Goal: Use online tool/utility: Use online tool/utility

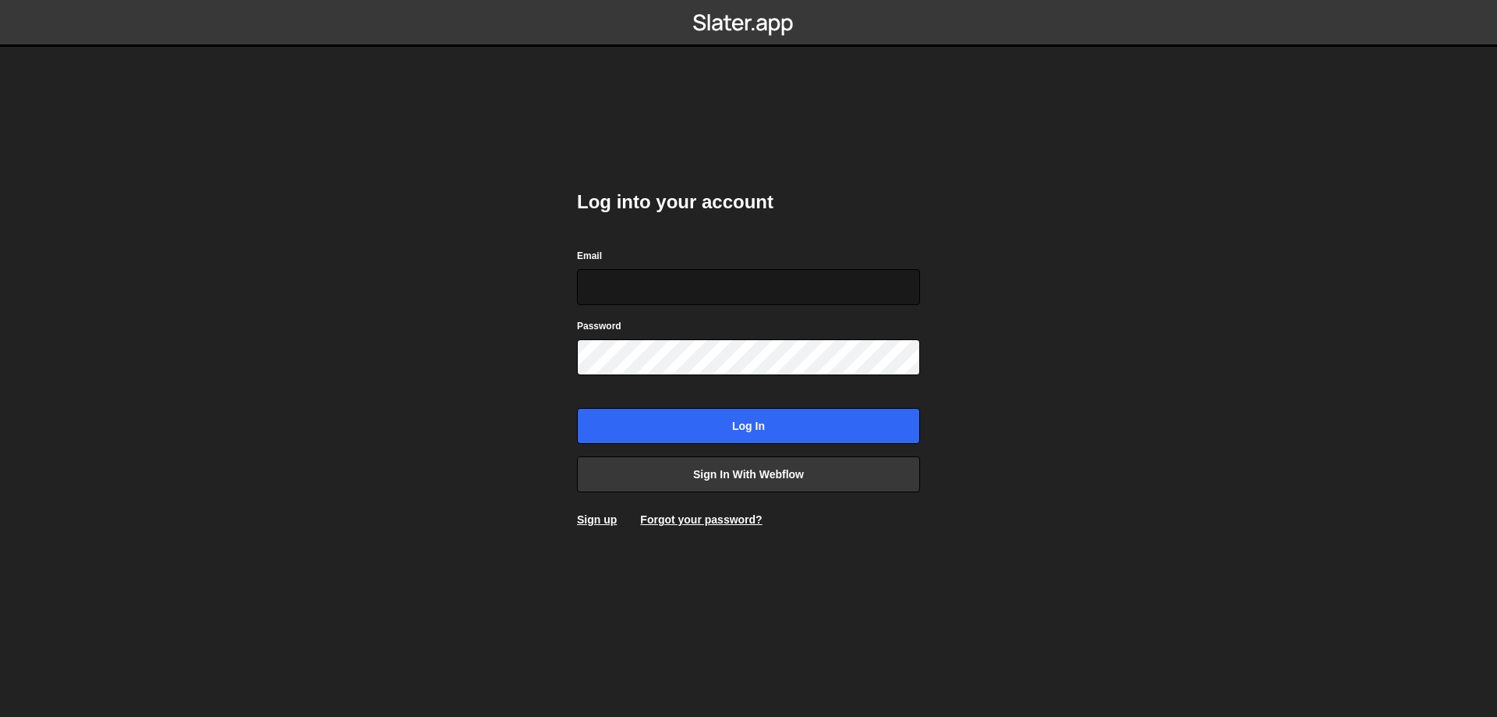
type input "[EMAIL_ADDRESS][DOMAIN_NAME]"
click at [675, 278] on input "[EMAIL_ADDRESS][DOMAIN_NAME]" at bounding box center [748, 287] width 343 height 36
click at [1132, 366] on body "Log into your account Email [EMAIL_ADDRESS][DOMAIN_NAME] Password Log in Sign i…" at bounding box center [748, 358] width 1497 height 717
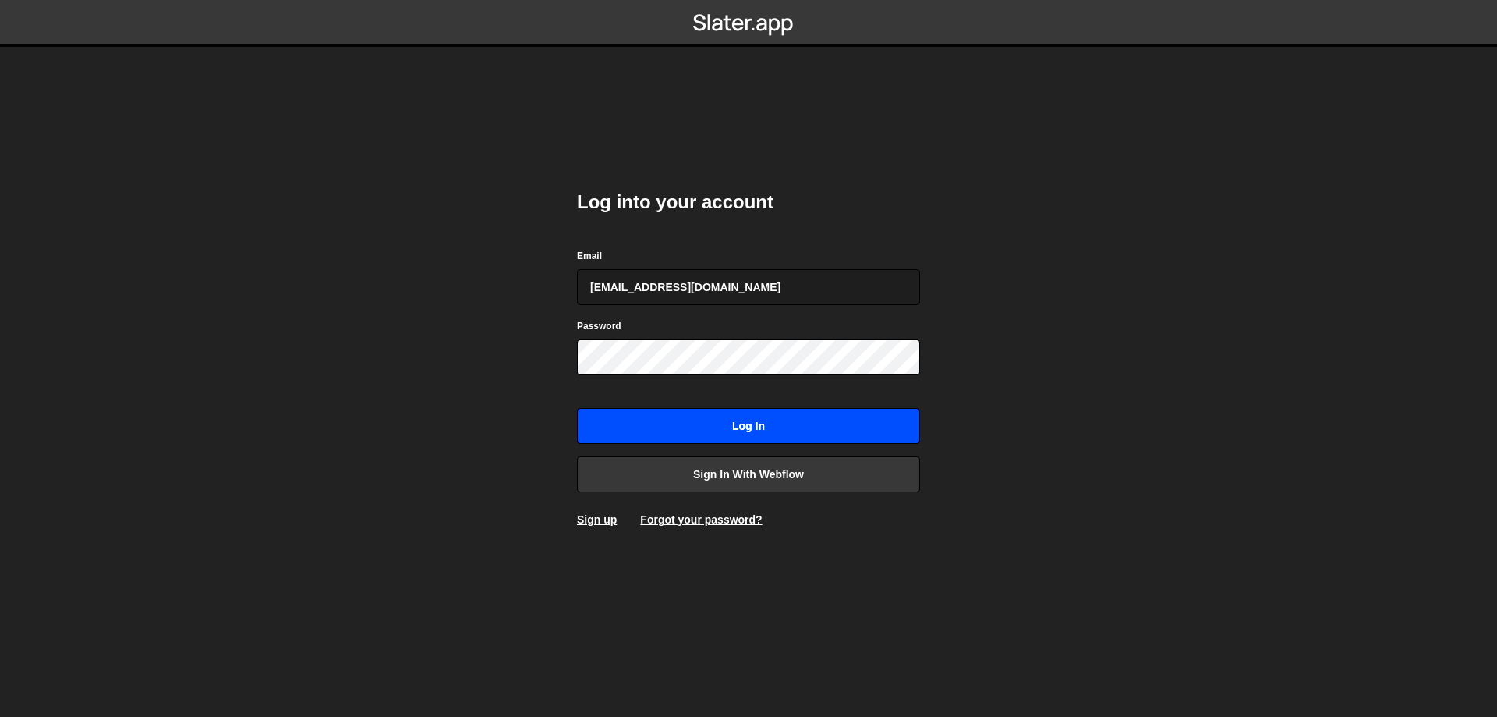
click at [867, 424] on input "Log in" at bounding box center [748, 426] width 343 height 36
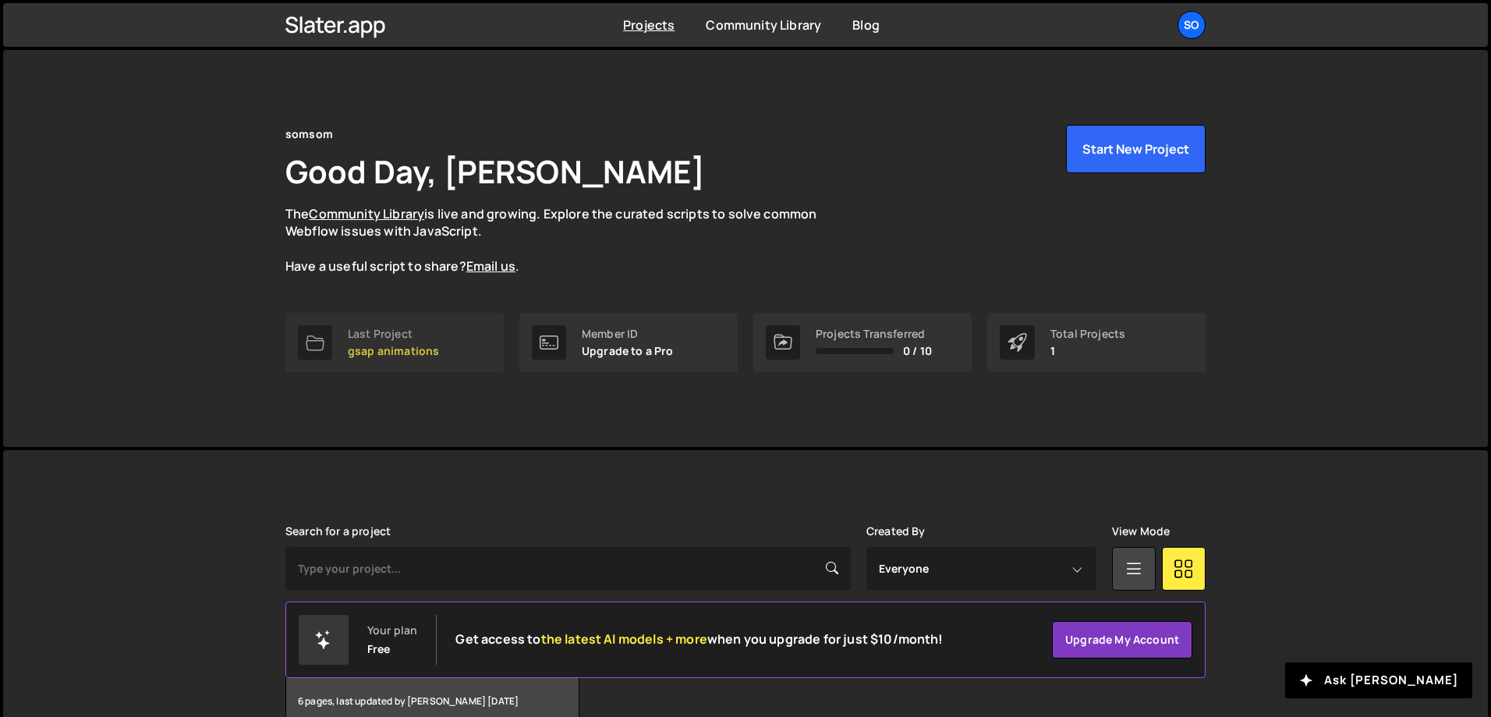
click at [419, 353] on p "gsap animations" at bounding box center [393, 351] width 91 height 12
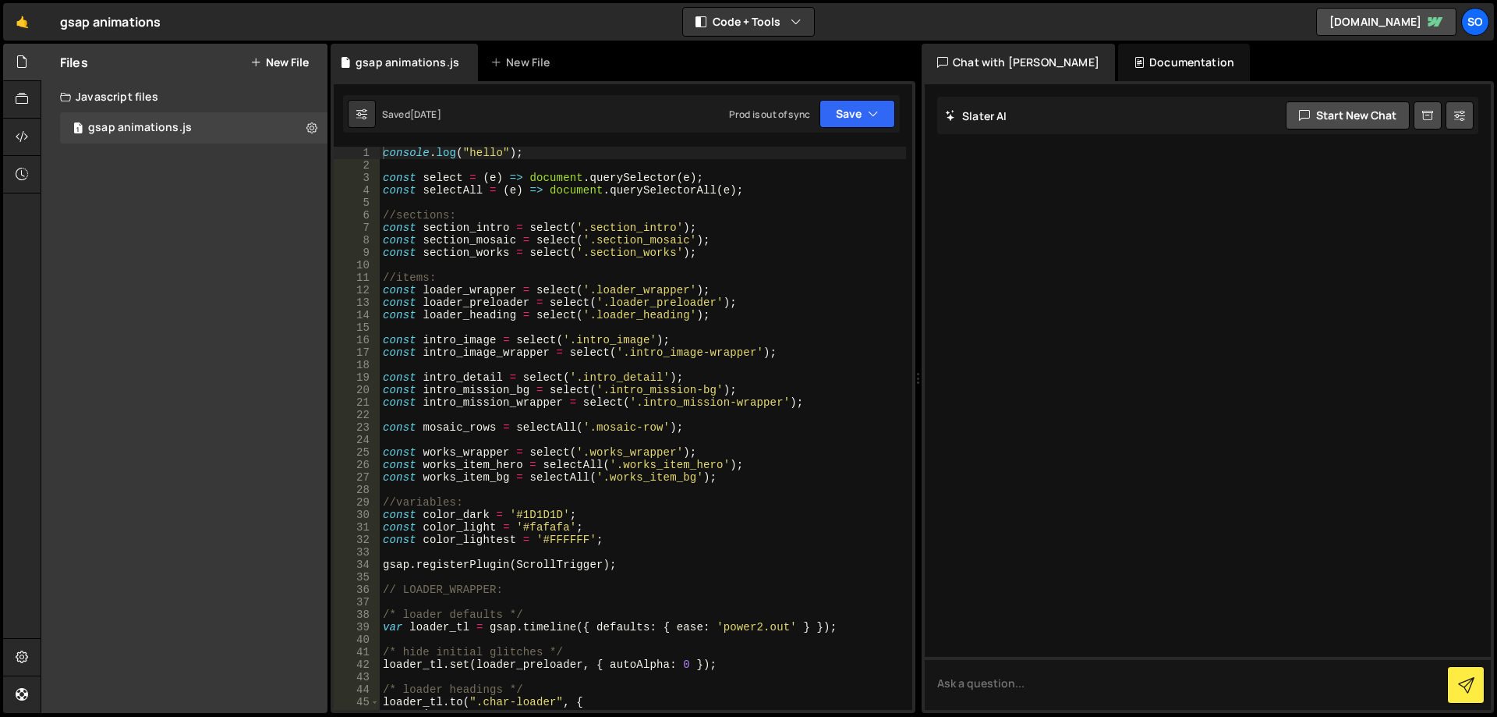
click at [733, 296] on div "console . log ( "hello" ) ; const select = ( e ) => document . querySelector ( …" at bounding box center [643, 441] width 526 height 588
click at [388, 151] on div "console . log ( "hello" ) ; const select = ( e ) => document . querySelector ( …" at bounding box center [643, 441] width 526 height 588
click at [384, 150] on div "console . log ( "hello" ) ; const select = ( e ) => document . querySelector ( …" at bounding box center [643, 441] width 526 height 588
type textarea "//console.log("hello");"
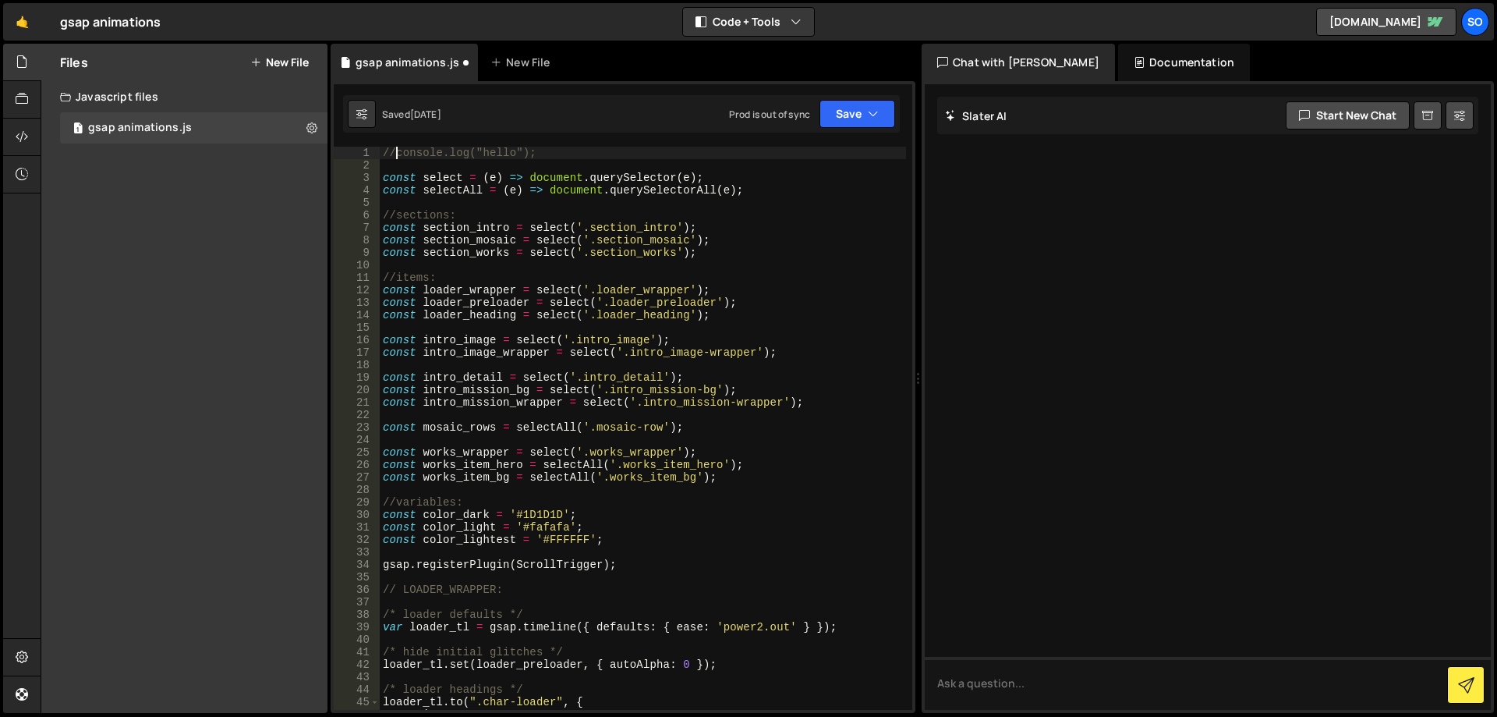
scroll to position [0, 1]
click at [576, 158] on div "//console.log("hello"); const select = ( e ) => document . querySelector ( e ) …" at bounding box center [643, 441] width 526 height 588
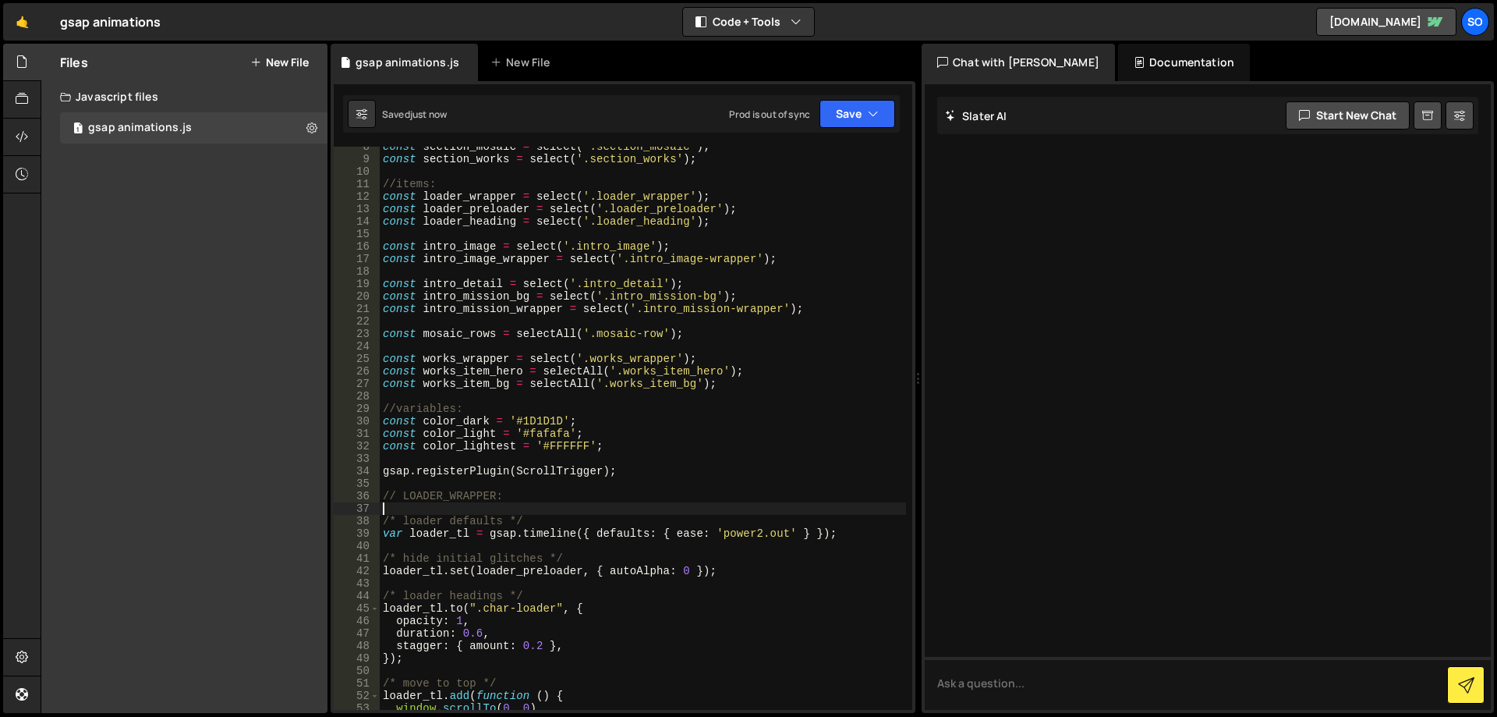
click at [546, 505] on div "const section_mosaic = select ( '.section_mosaic' ) ; const section_works = sel…" at bounding box center [643, 434] width 526 height 588
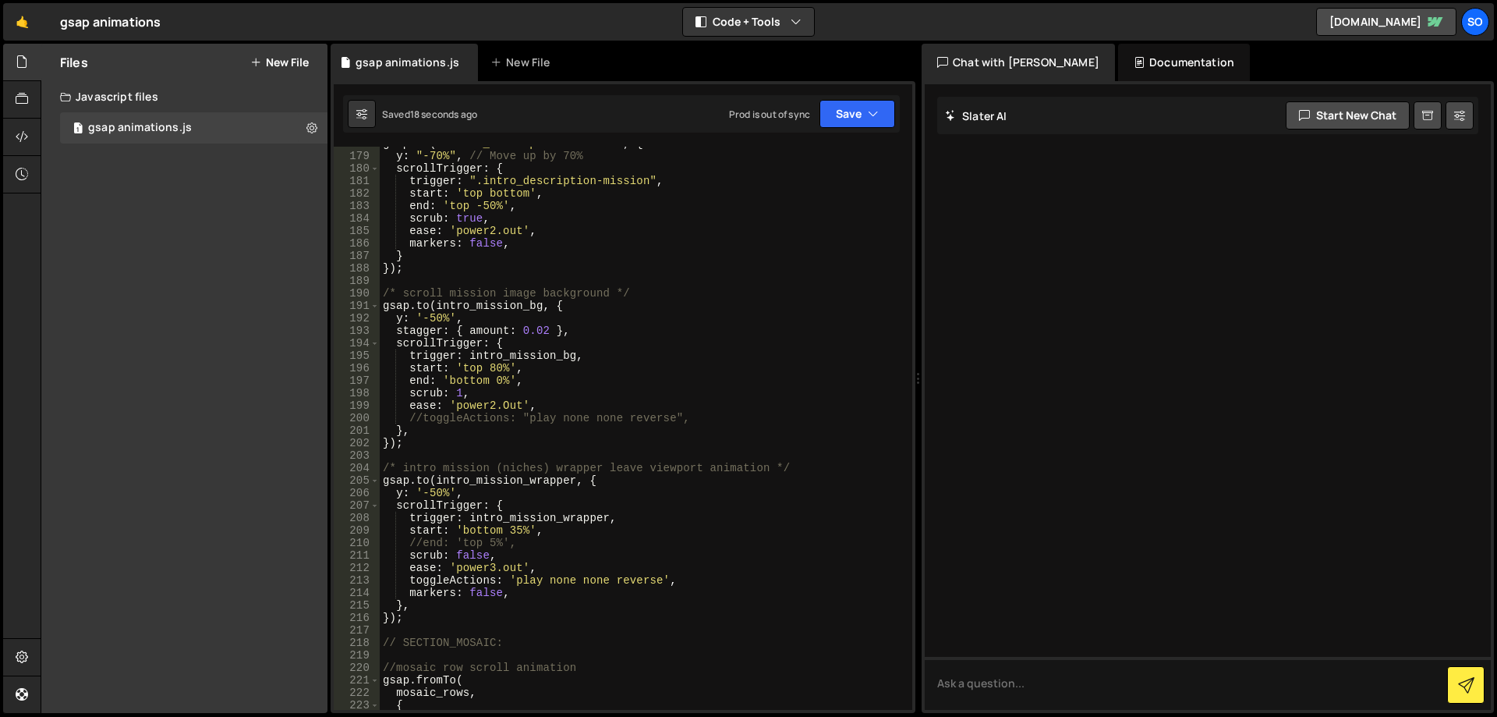
scroll to position [2246, 0]
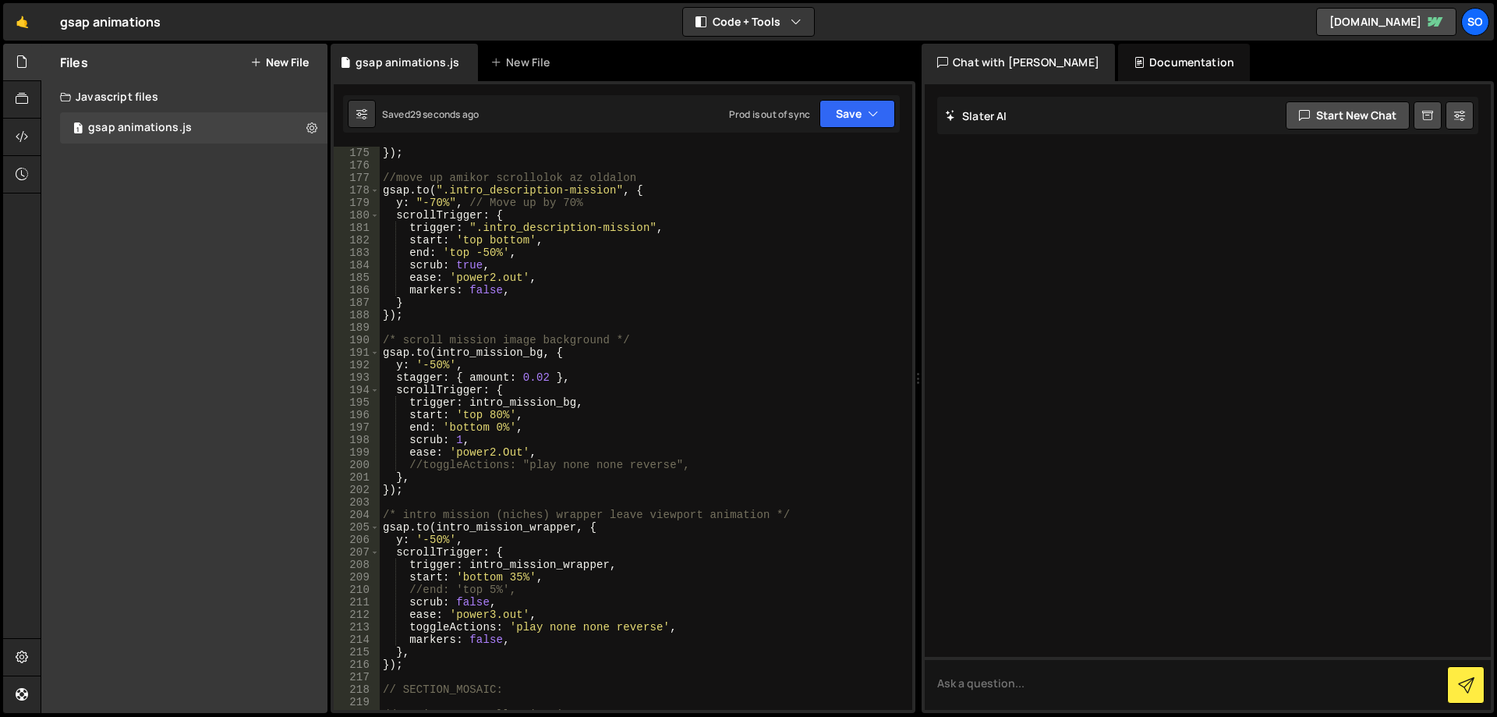
click at [438, 364] on div "}) ; //move up amikor scrollolok az oldalon gsap . to ( ".intro_description-mis…" at bounding box center [643, 441] width 526 height 588
click at [522, 356] on div "}) ; //move up amikor scrollolok az oldalon gsap . to ( ".intro_description-mis…" at bounding box center [643, 441] width 526 height 588
click at [568, 360] on div "}) ; //move up amikor scrollolok az oldalon gsap . to ( ".intro_description-mis…" at bounding box center [643, 441] width 526 height 588
type textarea "y: '-50%',"
